Goal: Task Accomplishment & Management: Complete application form

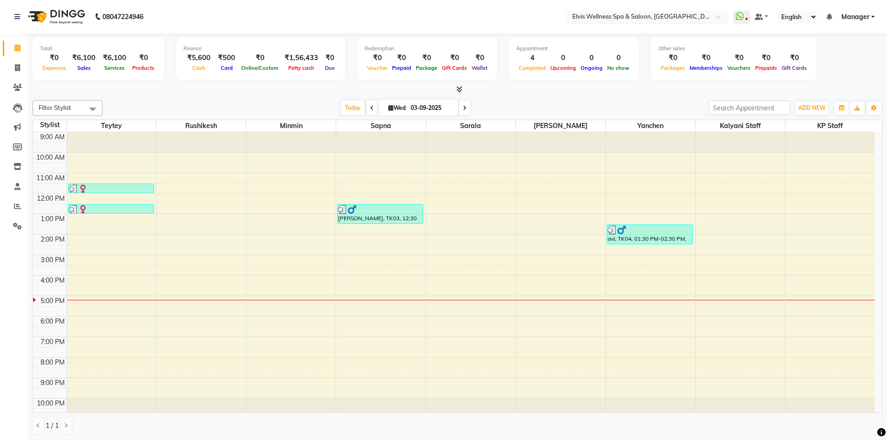
click at [696, 16] on input "text" at bounding box center [637, 17] width 135 height 9
click at [719, 15] on span at bounding box center [721, 19] width 12 height 9
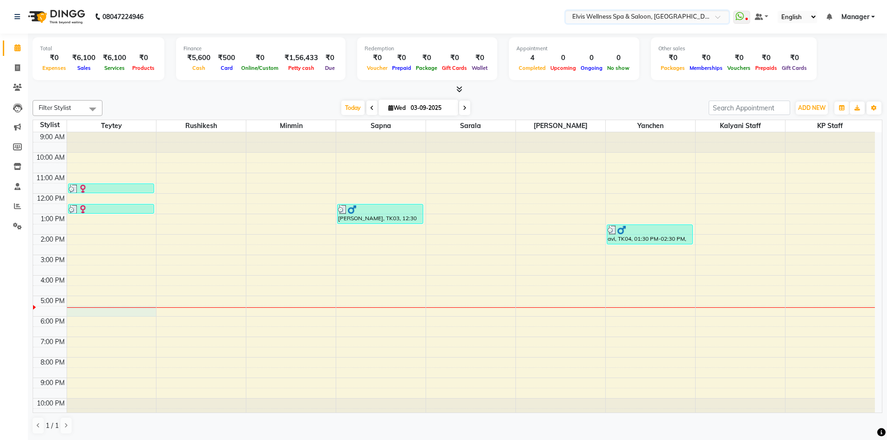
click at [107, 307] on div "9:00 AM 10:00 AM 11:00 AM 12:00 PM 1:00 PM 2:00 PM 3:00 PM 4:00 PM 5:00 PM 6:00…" at bounding box center [454, 275] width 842 height 286
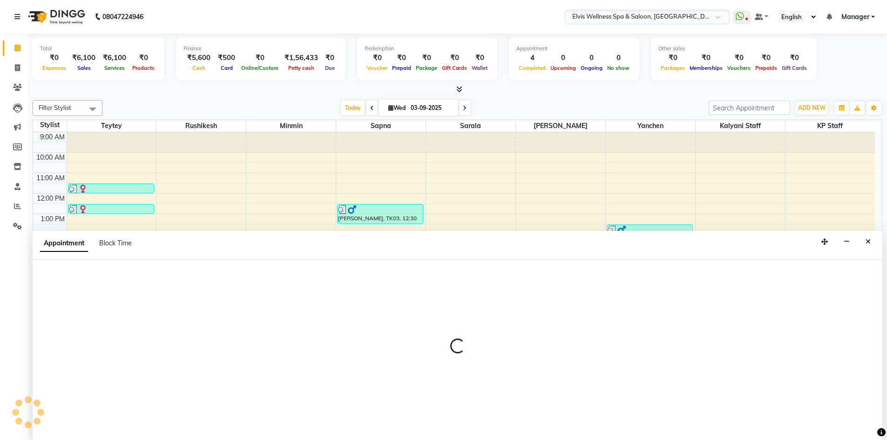
scroll to position [0, 0]
select select "46562"
select select "1050"
select select "tentative"
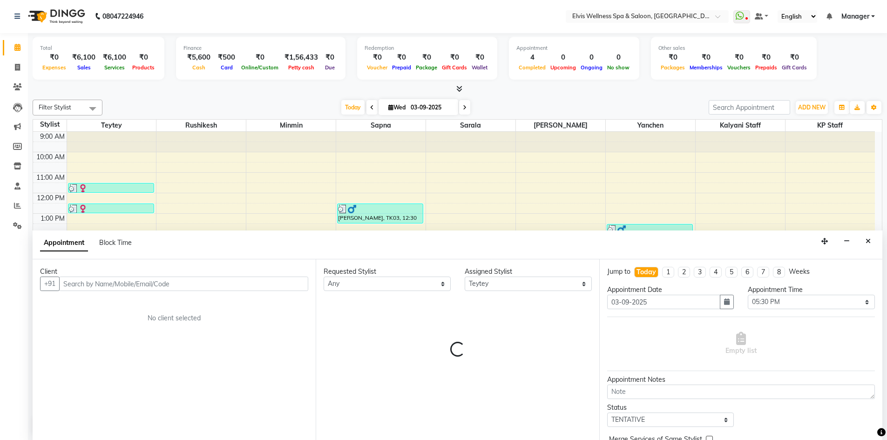
click at [179, 287] on input "text" at bounding box center [183, 284] width 249 height 14
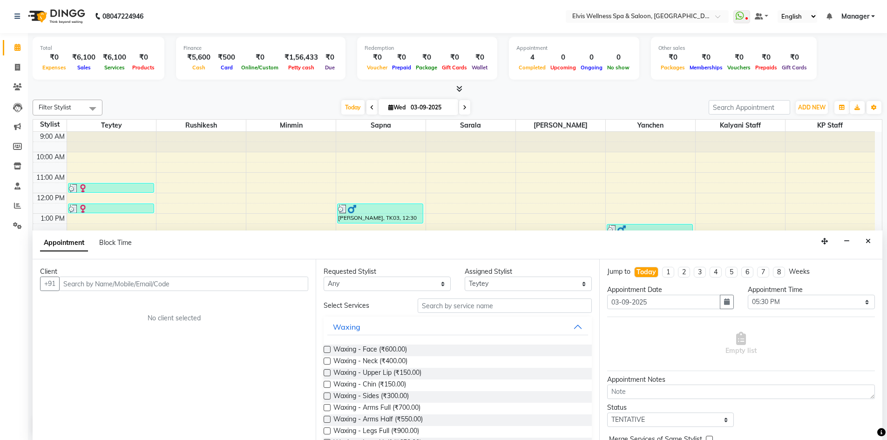
click at [120, 286] on input "text" at bounding box center [183, 284] width 249 height 14
click at [248, 285] on input "text" at bounding box center [183, 284] width 249 height 14
type input "priyanka"
click at [279, 280] on span "Add Client" at bounding box center [288, 283] width 31 height 8
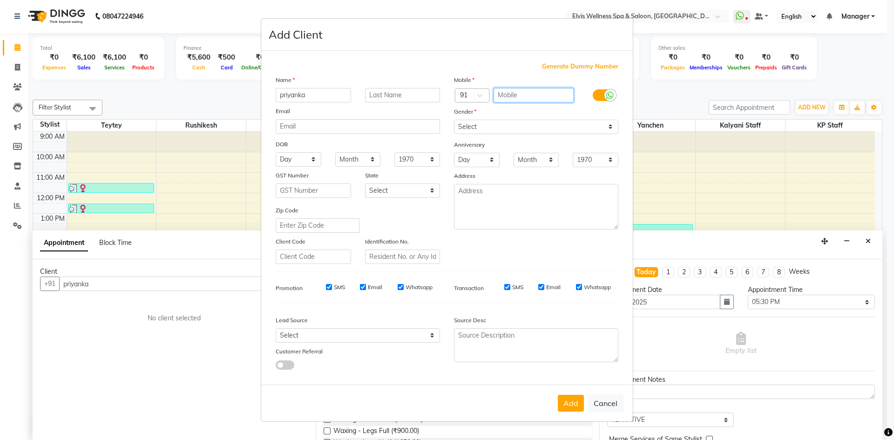
click at [531, 95] on input "text" at bounding box center [534, 95] width 81 height 14
type input "9049065757"
click at [584, 134] on select "Select [DEMOGRAPHIC_DATA] [DEMOGRAPHIC_DATA] Other Prefer Not To Say" at bounding box center [536, 127] width 164 height 14
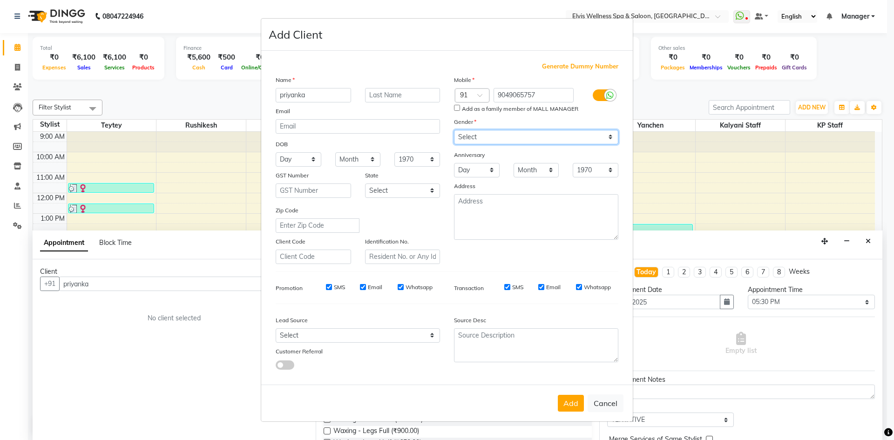
select select "[DEMOGRAPHIC_DATA]"
click at [454, 130] on select "Select [DEMOGRAPHIC_DATA] [DEMOGRAPHIC_DATA] Other Prefer Not To Say" at bounding box center [536, 137] width 164 height 14
click at [329, 289] on input "SMS" at bounding box center [329, 287] width 6 height 6
checkbox input "false"
click at [362, 289] on input "Email" at bounding box center [363, 287] width 6 height 6
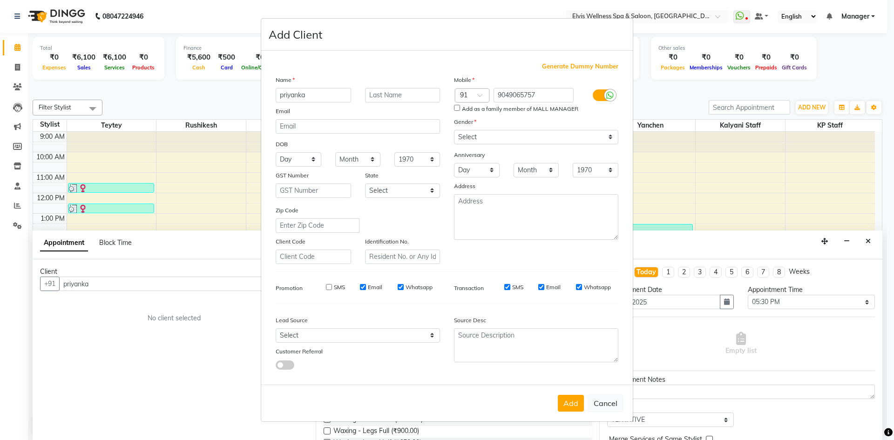
checkbox input "false"
click at [399, 286] on input "Whatsapp" at bounding box center [401, 287] width 6 height 6
checkbox input "false"
click at [506, 286] on input "SMS" at bounding box center [507, 287] width 6 height 6
checkbox input "false"
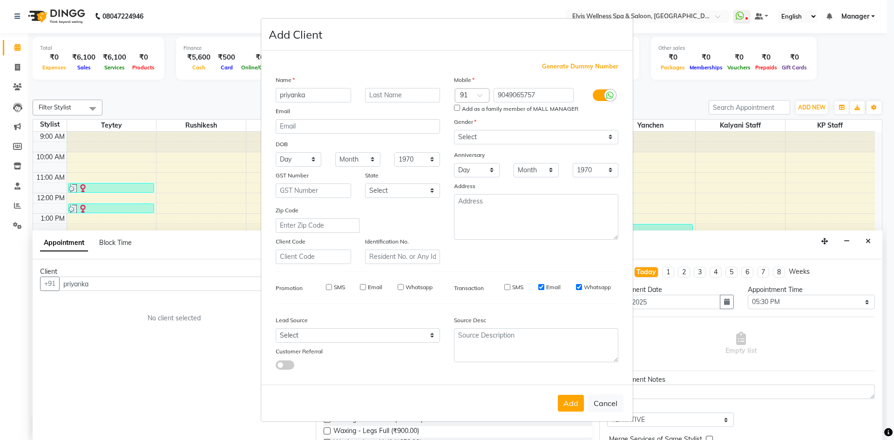
click at [543, 287] on input "Email" at bounding box center [541, 287] width 6 height 6
checkbox input "false"
click at [578, 288] on input "Whatsapp" at bounding box center [579, 287] width 6 height 6
checkbox input "false"
click at [576, 402] on button "Add" at bounding box center [571, 403] width 26 height 17
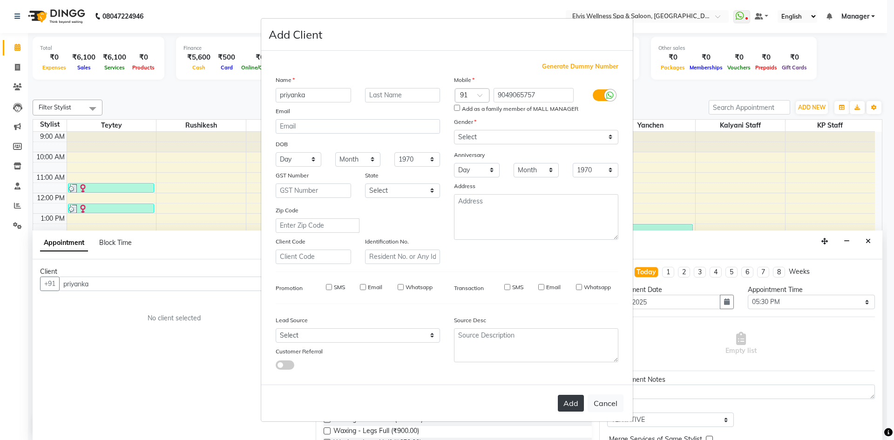
click at [577, 401] on button "Add" at bounding box center [571, 403] width 26 height 17
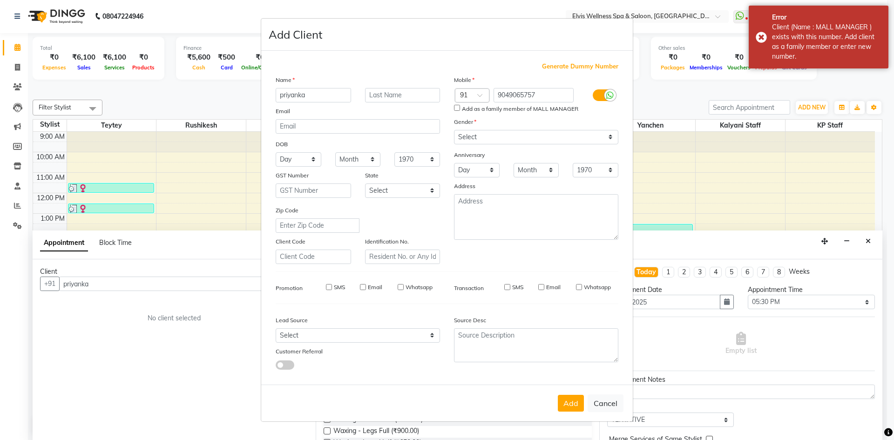
click at [457, 108] on input "Add as a family member of MALL MANAGER" at bounding box center [457, 108] width 6 height 6
checkbox input "true"
click at [575, 401] on button "Add" at bounding box center [571, 403] width 26 height 17
type input "9049065757"
select select
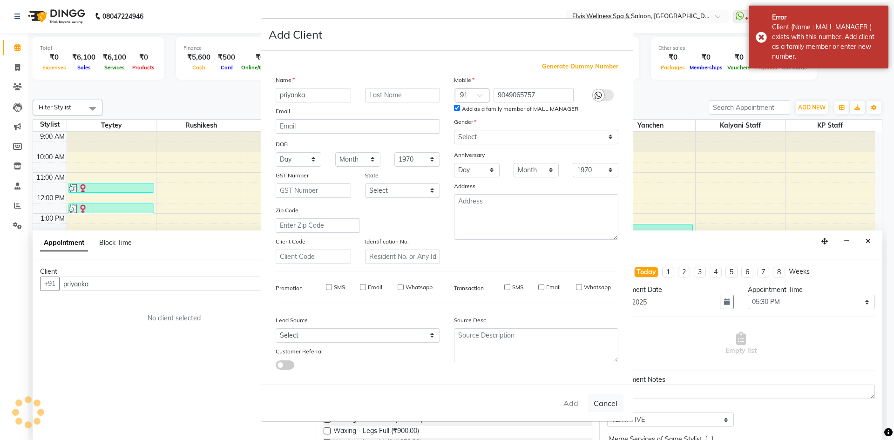
select select
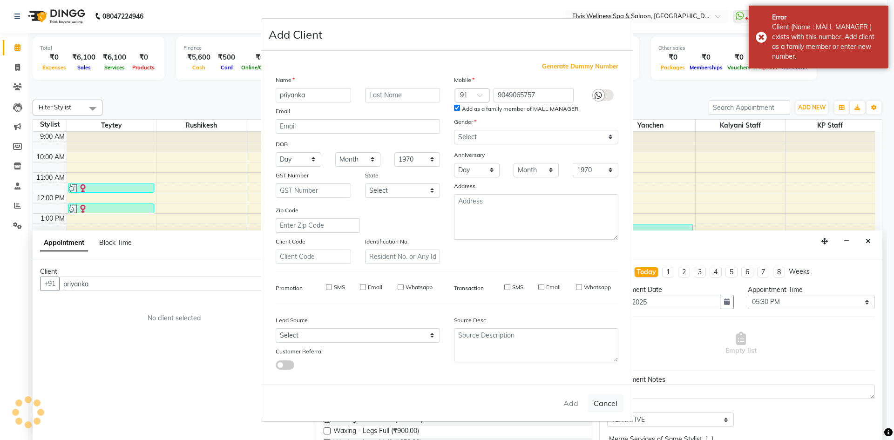
select select
checkbox input "false"
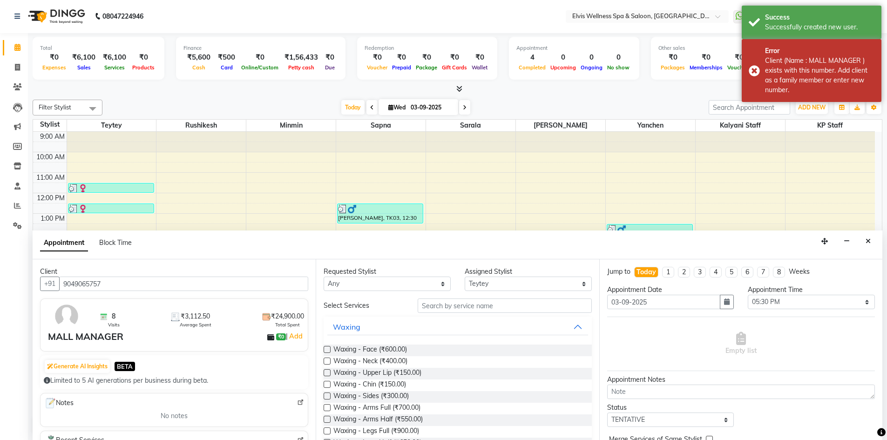
scroll to position [47, 0]
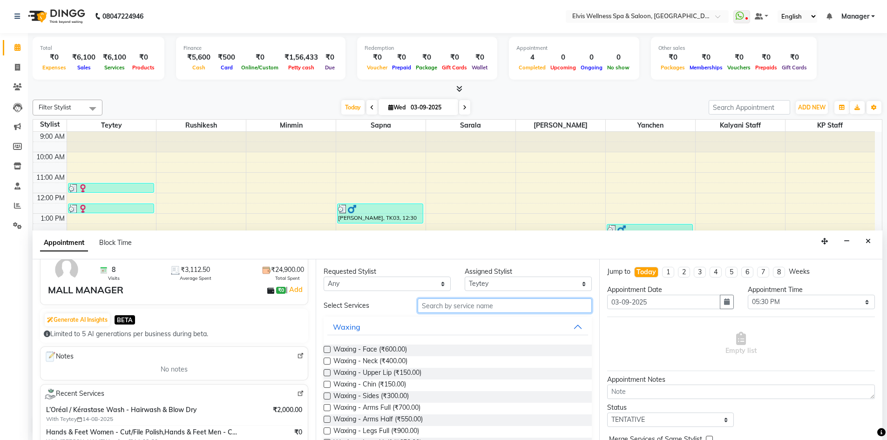
click at [491, 306] on input "text" at bounding box center [505, 305] width 174 height 14
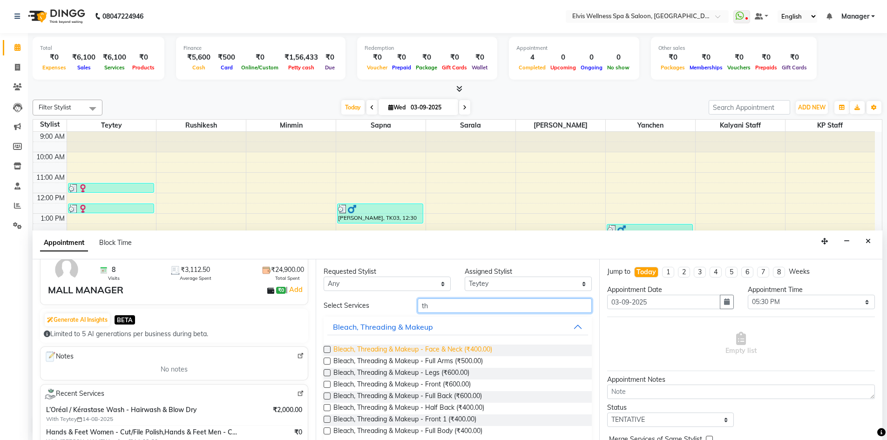
type input "t"
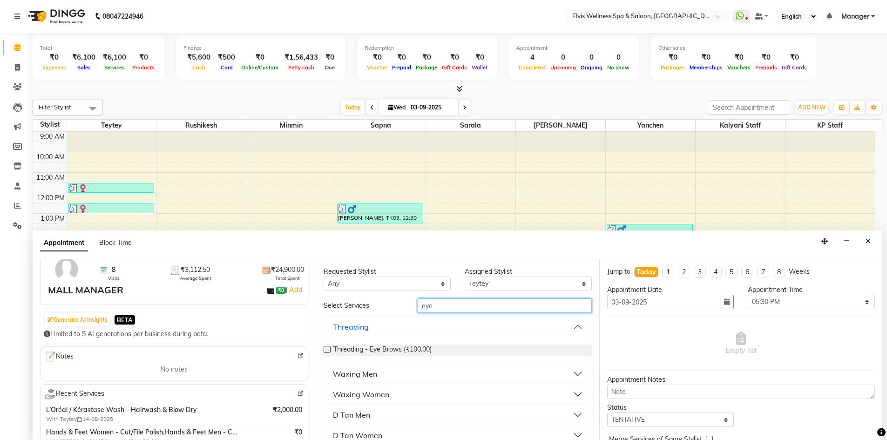
type input "eye"
click at [329, 351] on label at bounding box center [327, 349] width 7 height 7
click at [329, 351] on input "checkbox" at bounding box center [327, 350] width 6 height 6
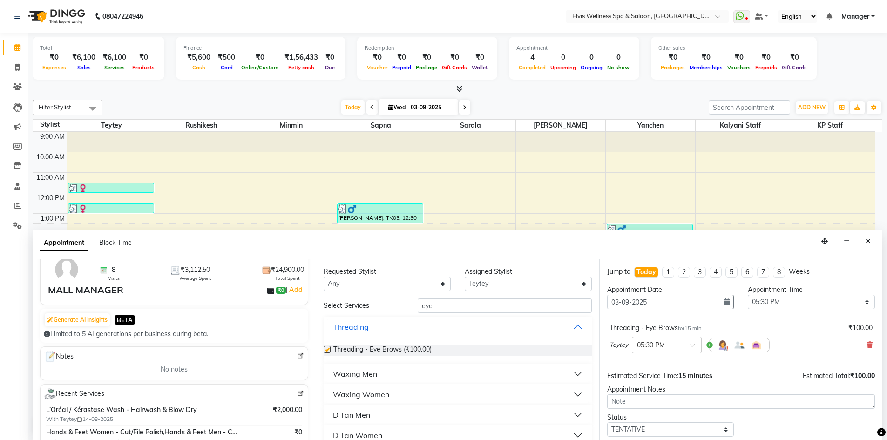
checkbox input "false"
click at [433, 307] on input "eye" at bounding box center [505, 305] width 174 height 14
type input "e"
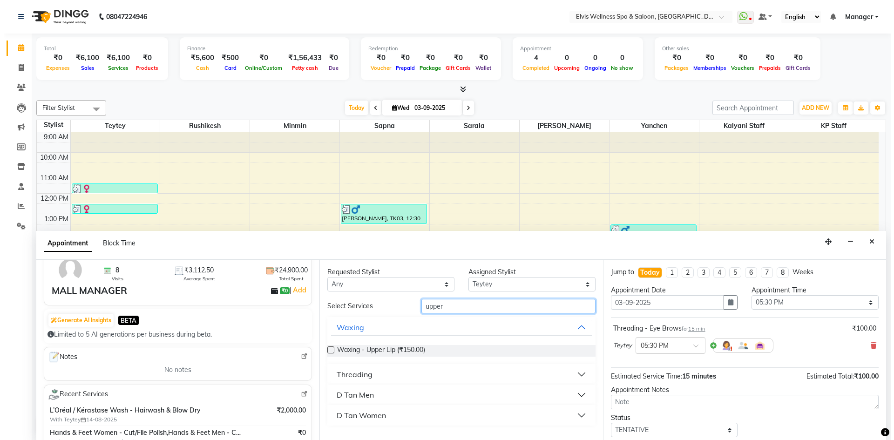
scroll to position [55, 0]
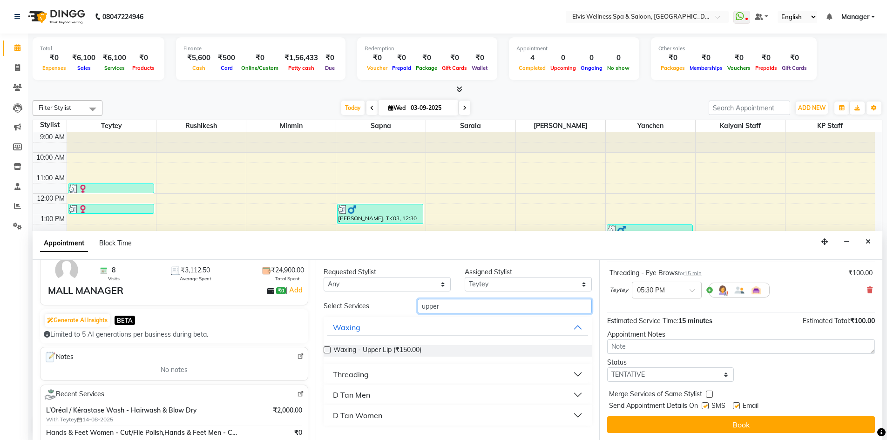
type input "upper"
click at [705, 408] on label at bounding box center [705, 405] width 7 height 7
click at [705, 408] on input "checkbox" at bounding box center [705, 407] width 6 height 6
checkbox input "false"
click at [737, 403] on label at bounding box center [736, 405] width 7 height 7
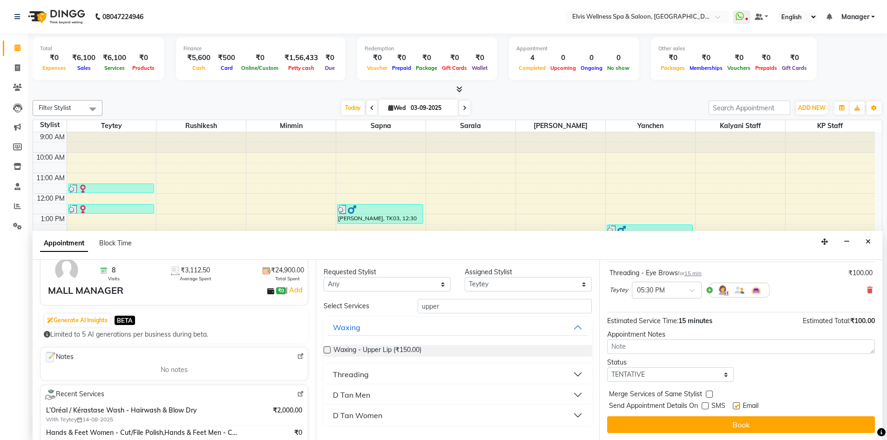
click at [737, 404] on input "checkbox" at bounding box center [736, 407] width 6 height 6
checkbox input "false"
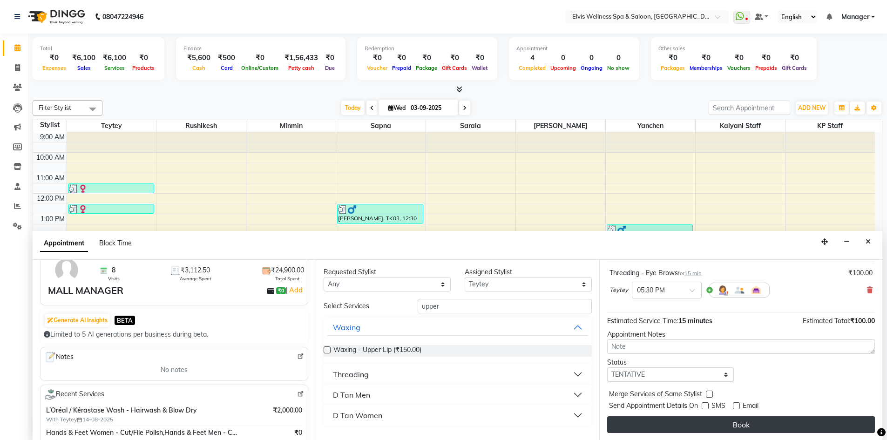
click at [747, 424] on button "Book" at bounding box center [741, 424] width 268 height 17
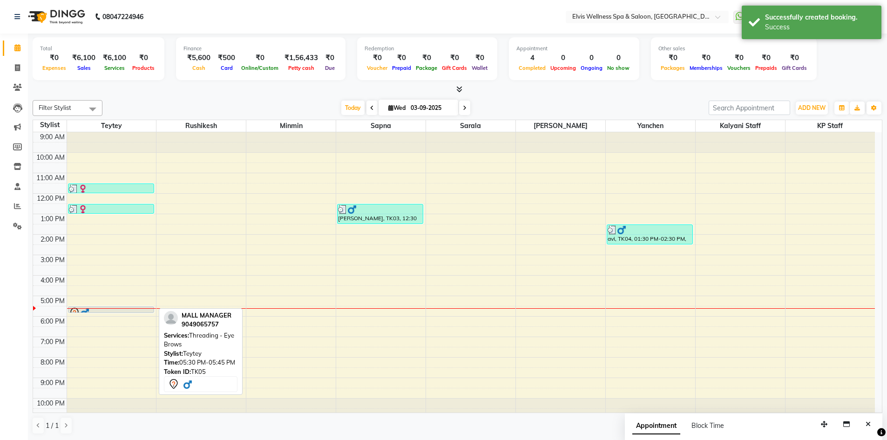
click at [108, 311] on div at bounding box center [110, 313] width 85 height 4
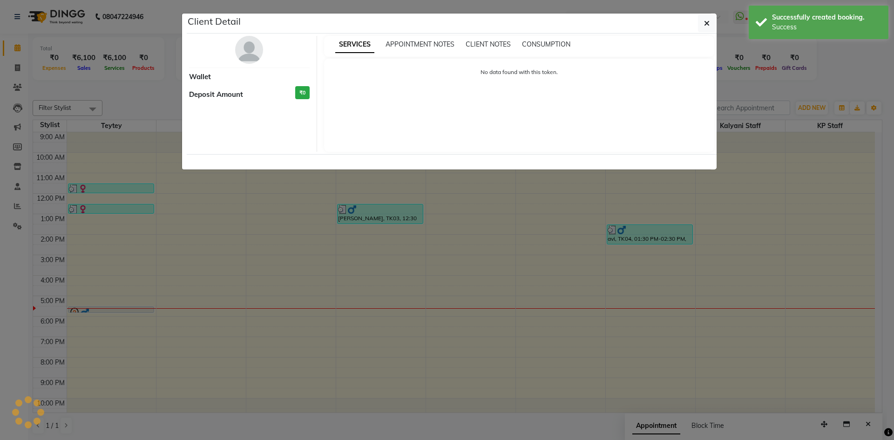
select select "7"
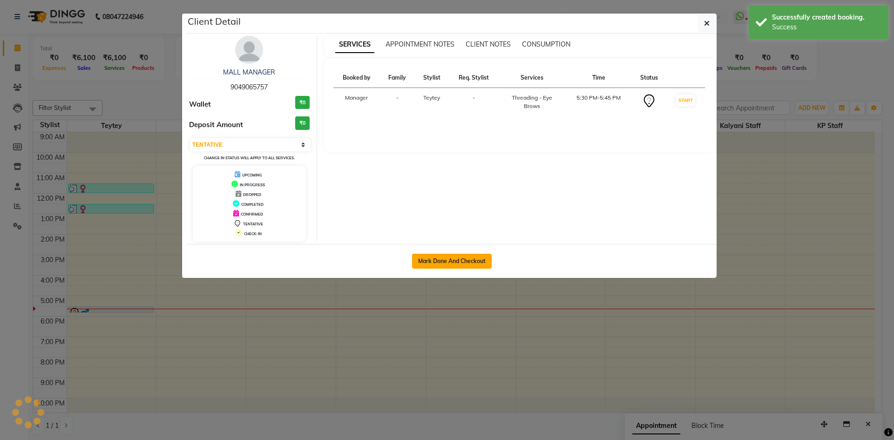
click at [475, 259] on button "Mark Done And Checkout" at bounding box center [452, 261] width 80 height 15
select select "service"
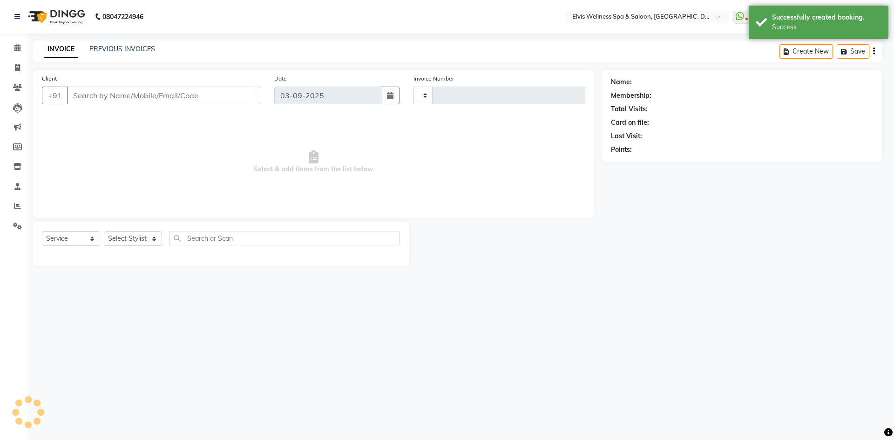
type input "1562"
select select "6269"
type input "9049065757"
select select "46562"
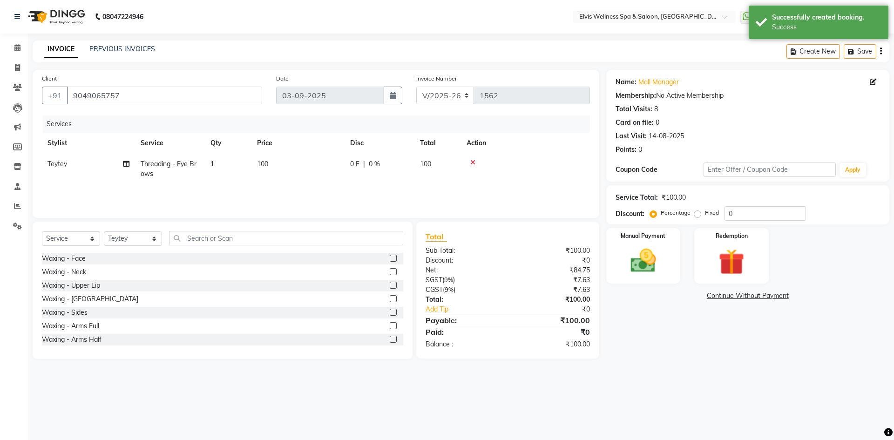
click at [267, 155] on td "100" at bounding box center [297, 169] width 93 height 31
select select "46562"
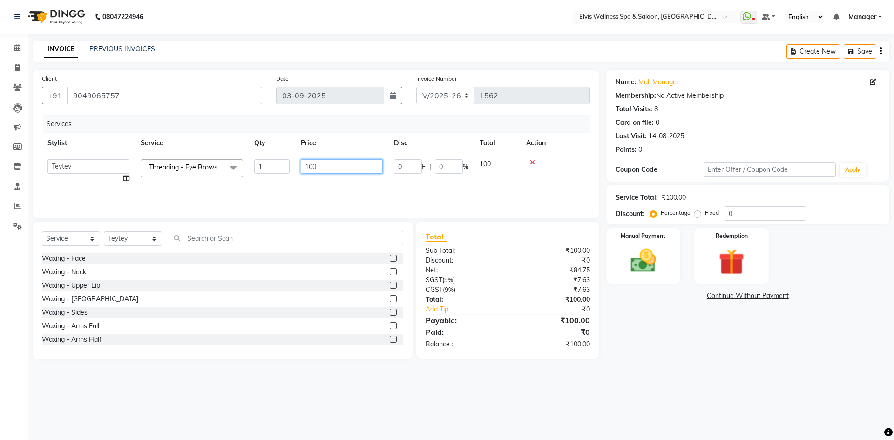
click at [313, 166] on input "100" at bounding box center [342, 166] width 82 height 14
type input "180"
click at [649, 274] on img at bounding box center [643, 260] width 43 height 31
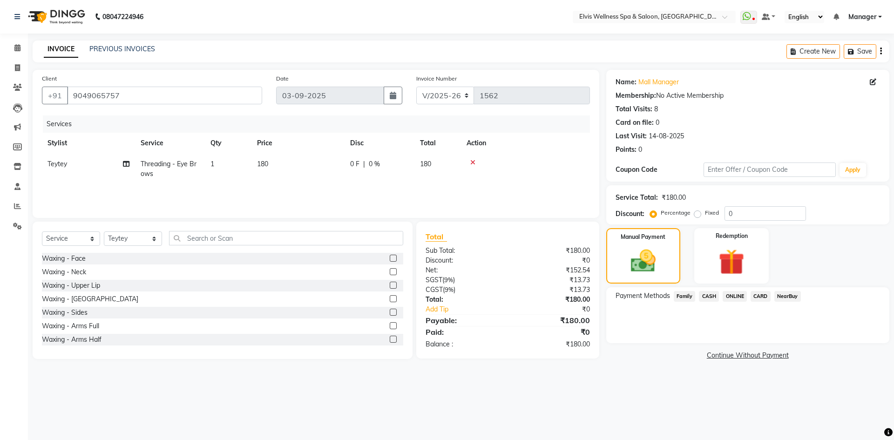
click at [731, 297] on span "ONLINE" at bounding box center [735, 296] width 24 height 11
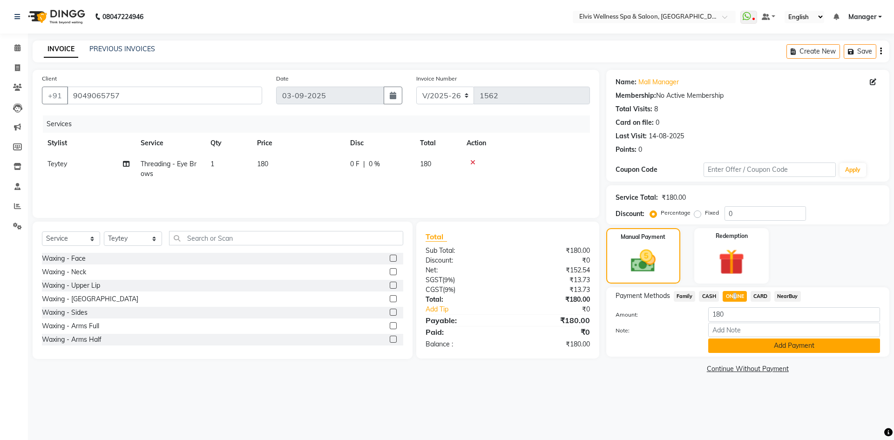
click at [745, 344] on button "Add Payment" at bounding box center [794, 346] width 172 height 14
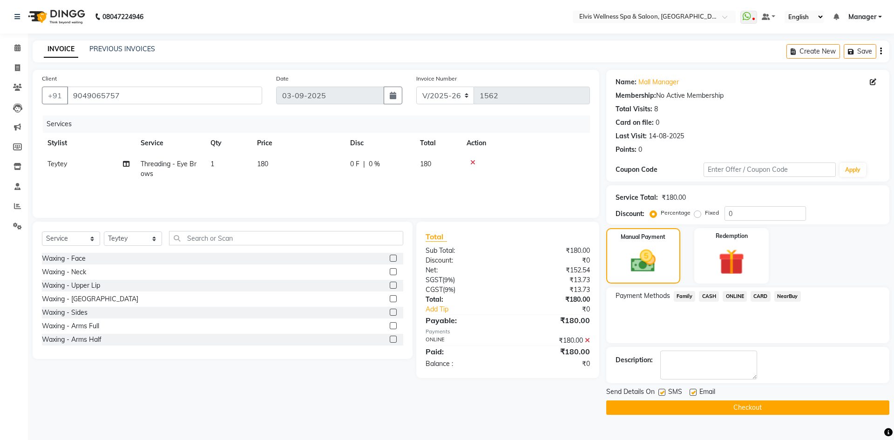
click at [664, 393] on label at bounding box center [661, 392] width 7 height 7
click at [664, 393] on input "checkbox" at bounding box center [661, 393] width 6 height 6
checkbox input "false"
click at [692, 392] on label at bounding box center [693, 392] width 7 height 7
click at [692, 392] on input "checkbox" at bounding box center [693, 393] width 6 height 6
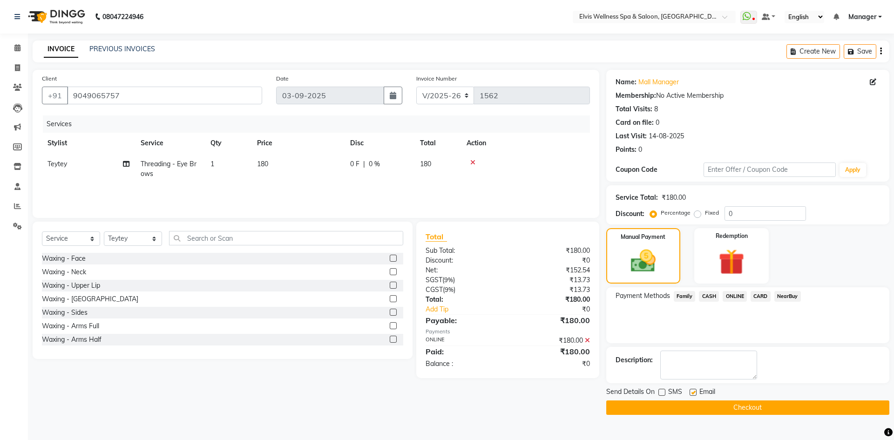
checkbox input "false"
click at [699, 406] on button "Checkout" at bounding box center [747, 407] width 283 height 14
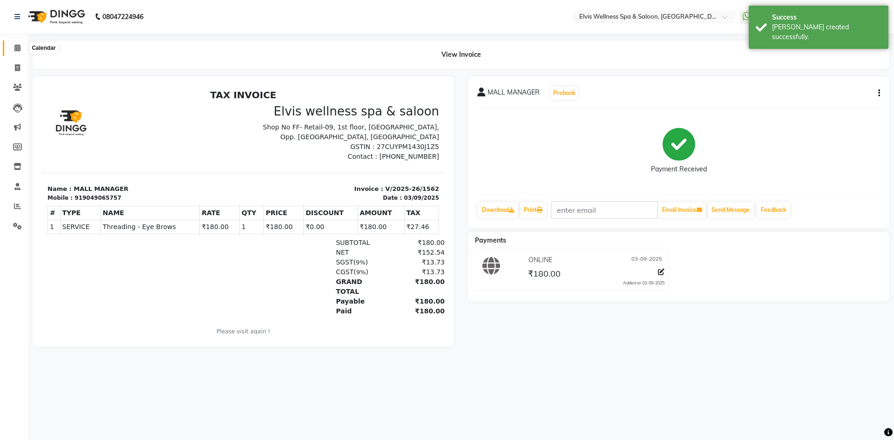
click at [17, 47] on icon at bounding box center [17, 47] width 6 height 7
